Goal: Task Accomplishment & Management: Manage account settings

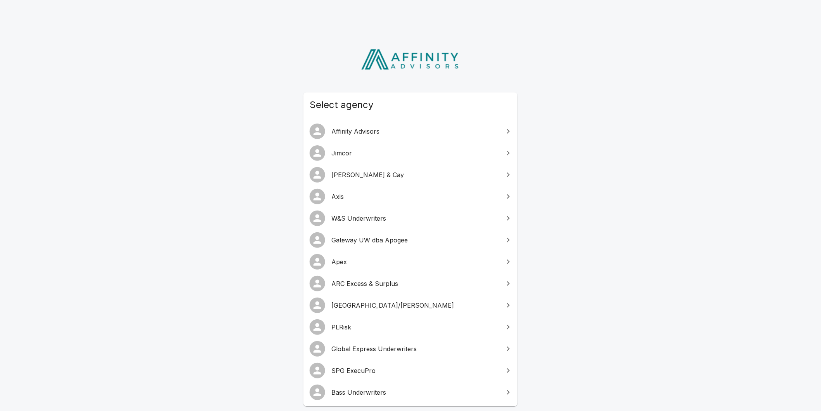
click at [649, 126] on div "Select agency Affinity Advisors [PERSON_NAME] & Cay Axis W&S Underwriters Gatew…" at bounding box center [410, 246] width 821 height 431
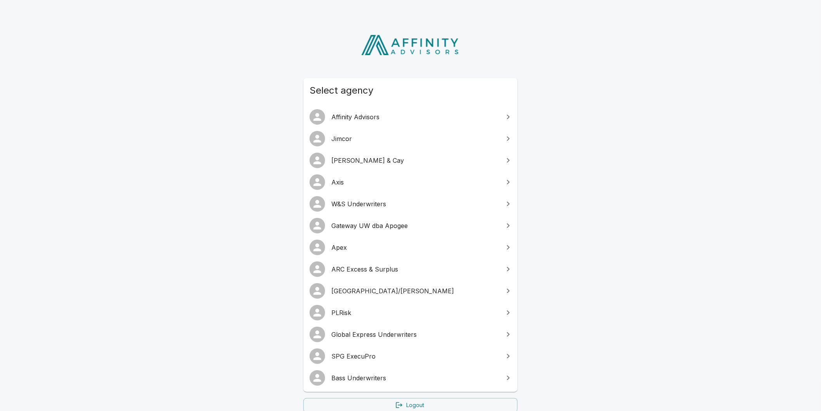
scroll to position [29, 0]
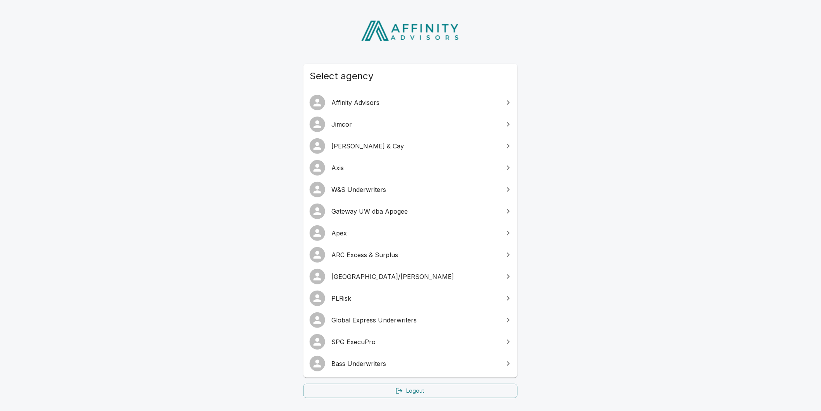
click at [372, 343] on span "SPG ExecuPro" at bounding box center [415, 341] width 168 height 9
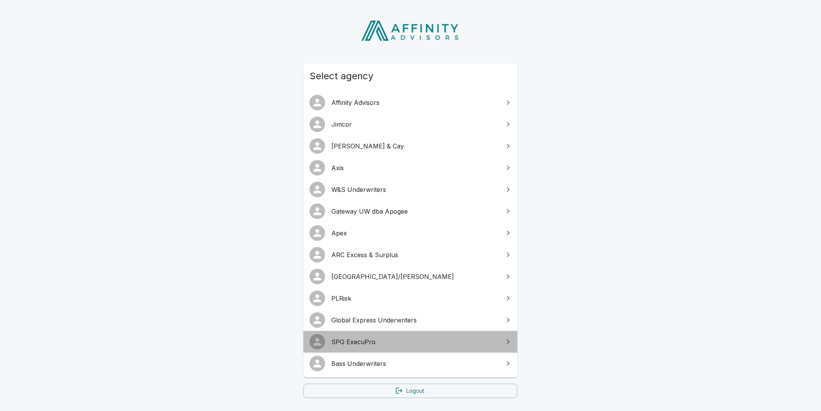
click at [372, 343] on span "SPG ExecuPro" at bounding box center [415, 341] width 168 height 9
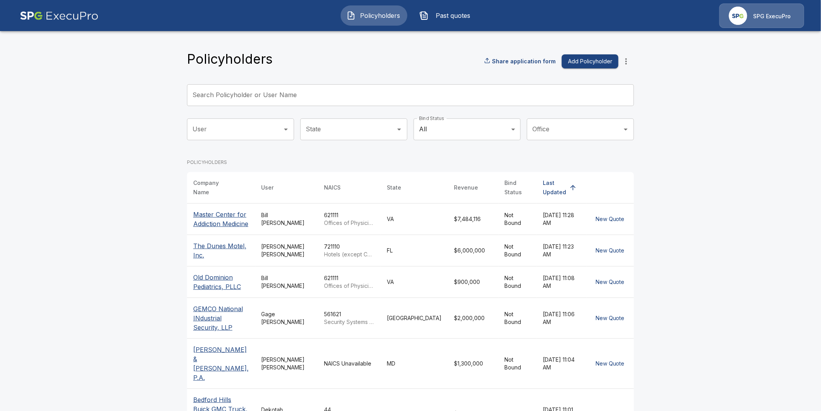
click at [767, 12] on div "SPG ExecuPro" at bounding box center [772, 15] width 38 height 9
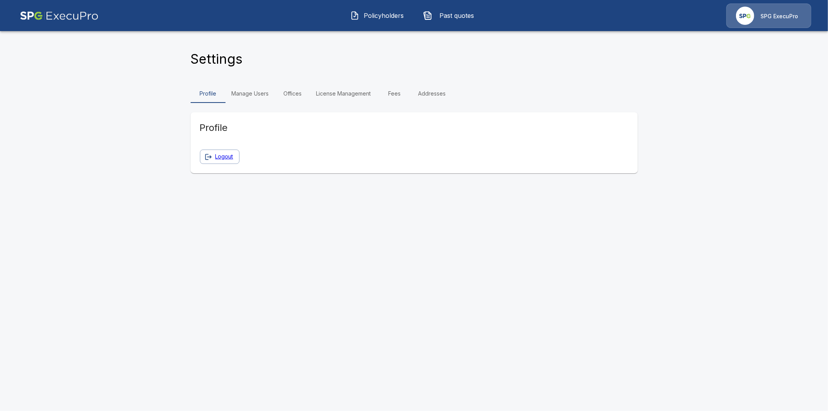
click at [248, 92] on link "Manage Users" at bounding box center [250, 93] width 50 height 19
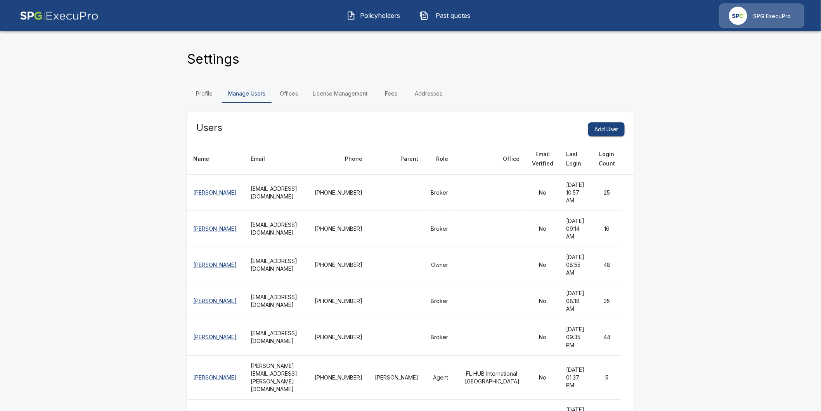
drag, startPoint x: 668, startPoint y: 237, endPoint x: 544, endPoint y: 217, distance: 125.4
click at [59, 16] on img at bounding box center [59, 15] width 79 height 24
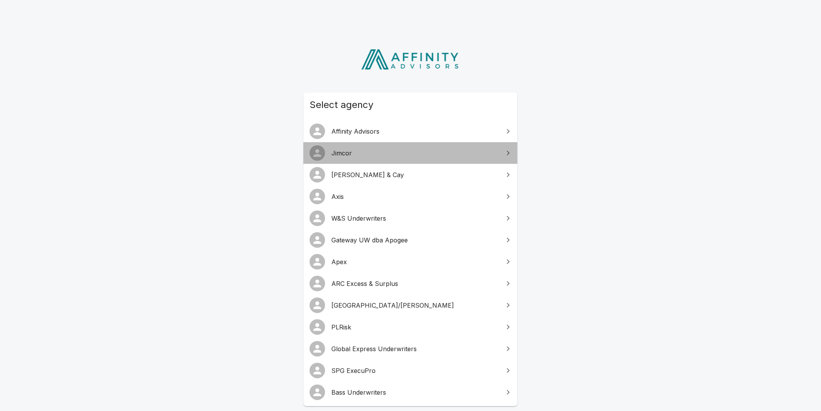
click at [347, 155] on span "Jimcor" at bounding box center [415, 152] width 168 height 9
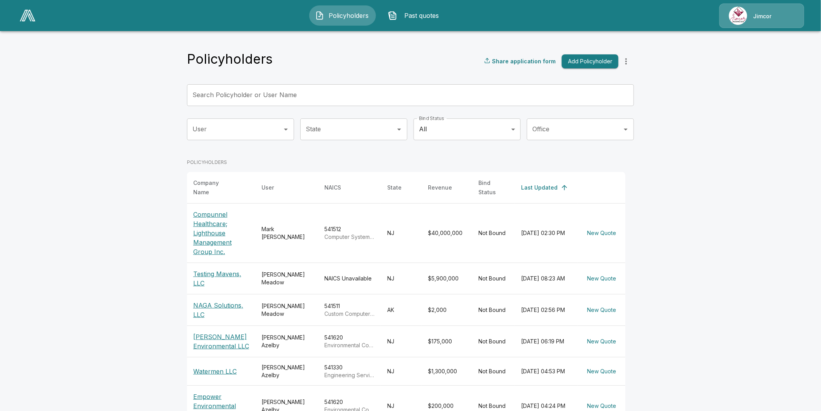
click at [753, 19] on div "Jimcor" at bounding box center [761, 15] width 85 height 24
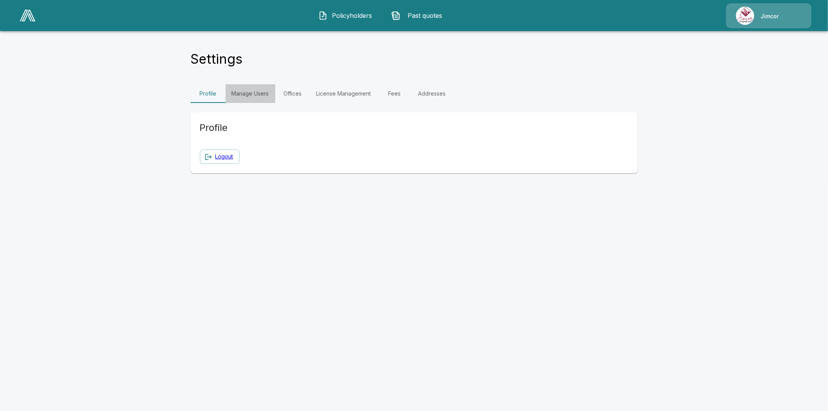
click at [257, 91] on link "Manage Users" at bounding box center [250, 93] width 50 height 19
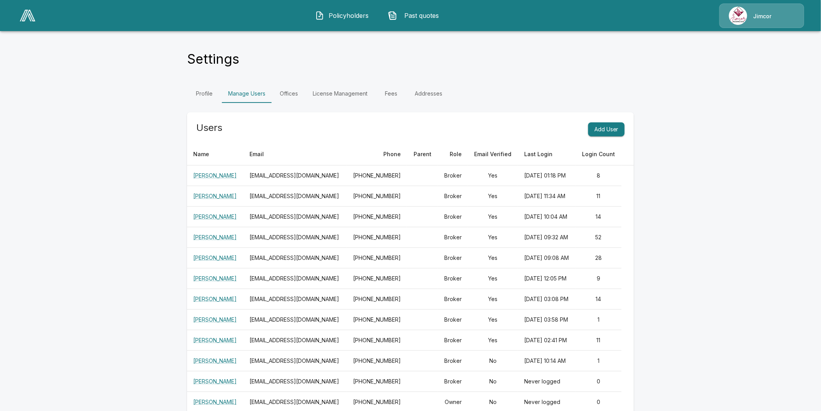
click at [700, 222] on main "Settings Profile Manage Users Offices License Management Fees Addresses Users A…" at bounding box center [410, 221] width 821 height 442
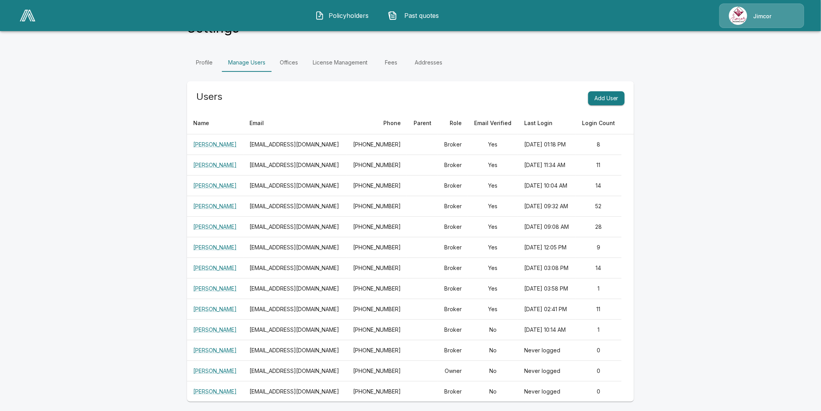
scroll to position [64, 0]
drag, startPoint x: 712, startPoint y: 148, endPoint x: 627, endPoint y: 139, distance: 85.1
click at [712, 148] on main "Settings Profile Manage Users Offices License Management Fees Addresses Users A…" at bounding box center [410, 190] width 821 height 442
